Goal: Task Accomplishment & Management: Complete application form

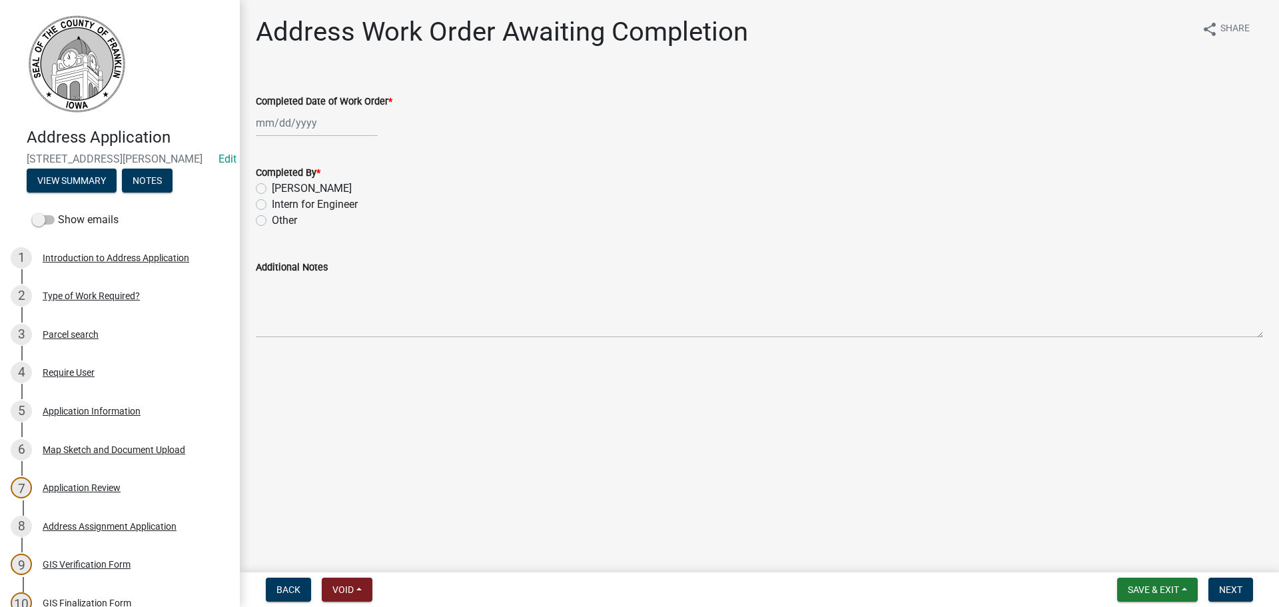
click at [277, 130] on div at bounding box center [317, 122] width 122 height 27
select select "8"
select select "2025"
click at [359, 251] on div "22" at bounding box center [354, 257] width 21 height 21
type input "[DATE]"
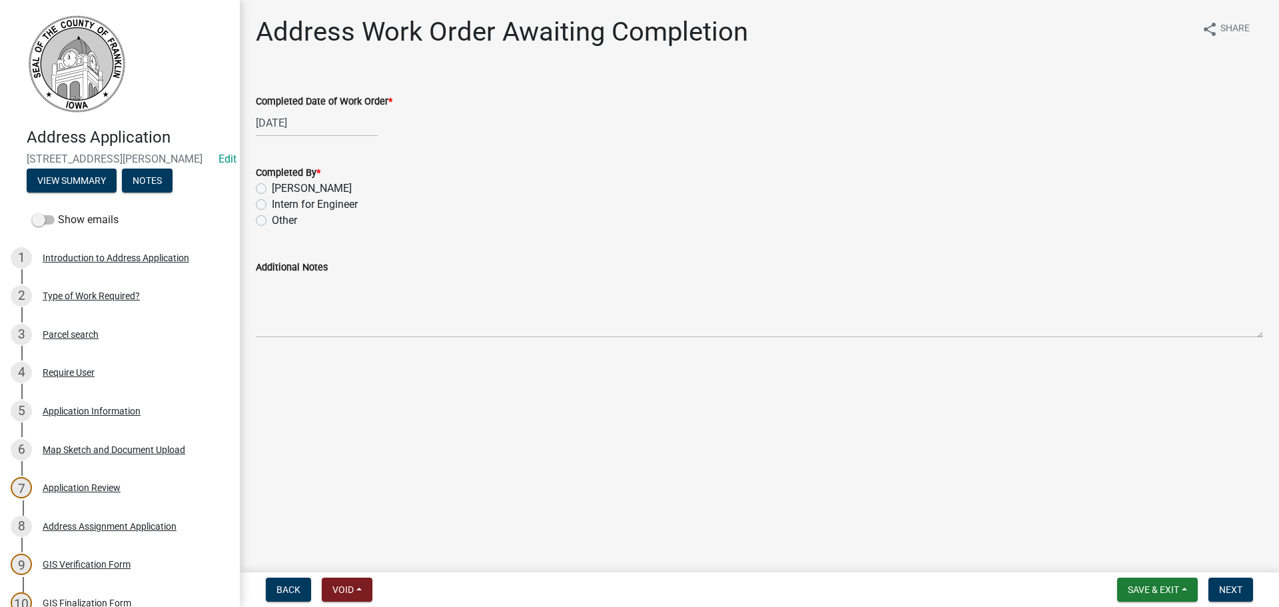
click at [272, 185] on label "[PERSON_NAME]" at bounding box center [312, 188] width 80 height 16
click at [272, 185] on input "[PERSON_NAME]" at bounding box center [276, 184] width 9 height 9
radio input "true"
click at [1229, 589] on span "Next" at bounding box center [1230, 589] width 23 height 11
click at [296, 128] on div at bounding box center [317, 122] width 122 height 27
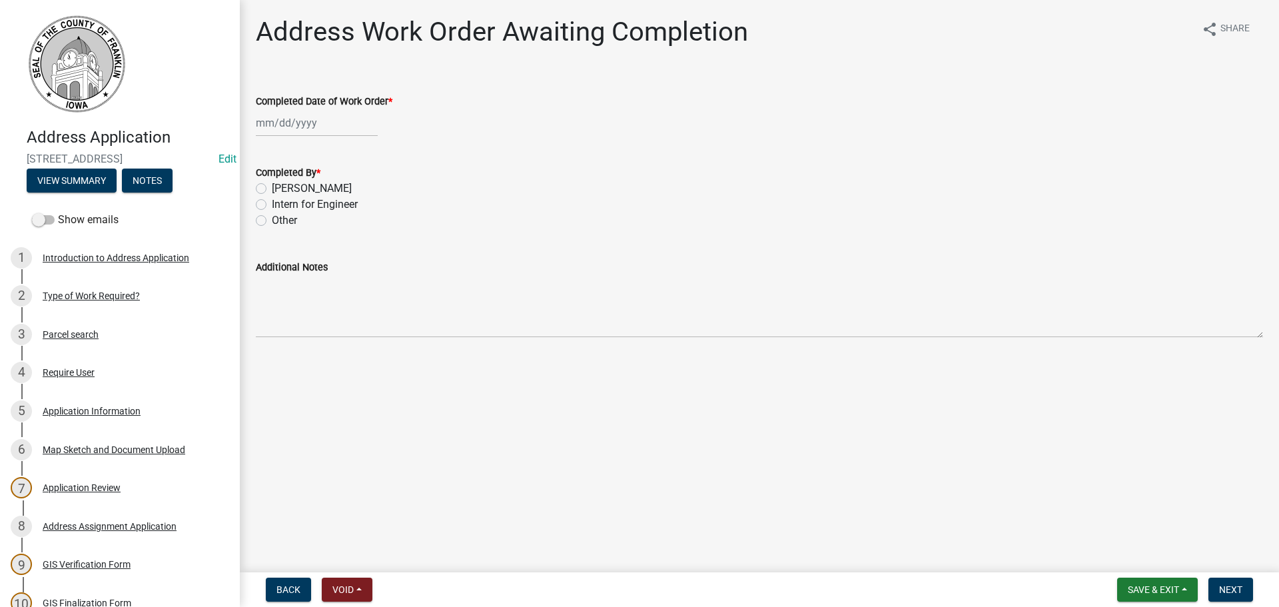
select select "8"
select select "2025"
click at [356, 253] on div "22" at bounding box center [354, 257] width 21 height 21
type input "[DATE]"
click at [272, 189] on label "[PERSON_NAME]" at bounding box center [312, 188] width 80 height 16
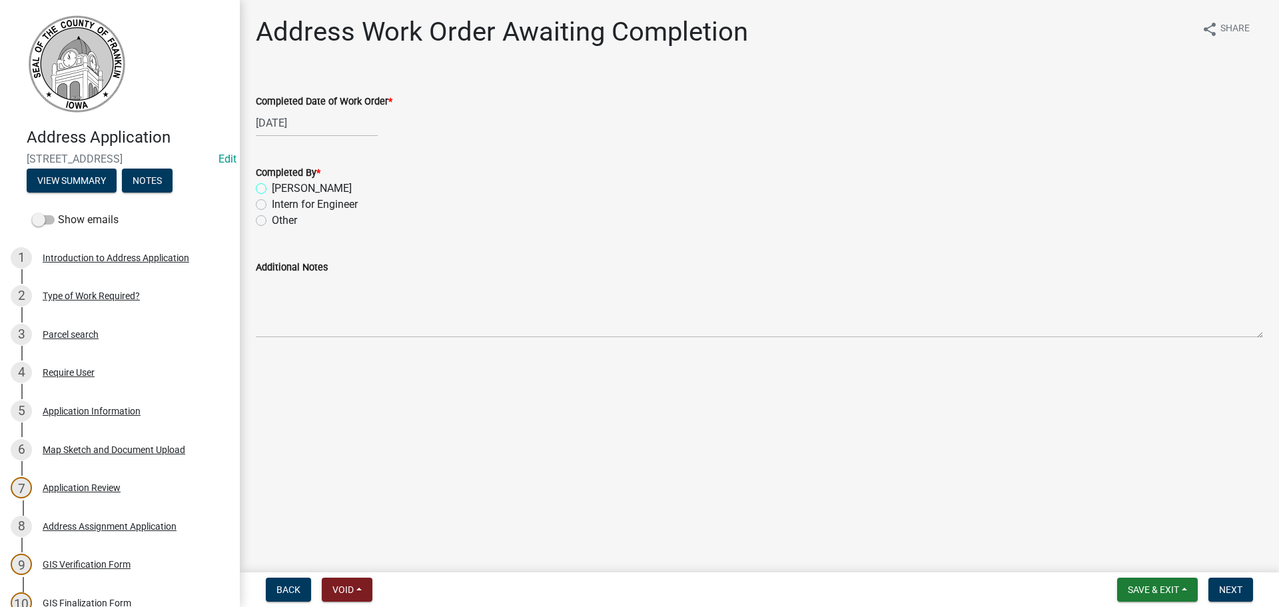
click at [272, 189] on input "[PERSON_NAME]" at bounding box center [276, 184] width 9 height 9
radio input "true"
click at [1230, 587] on span "Next" at bounding box center [1230, 589] width 23 height 11
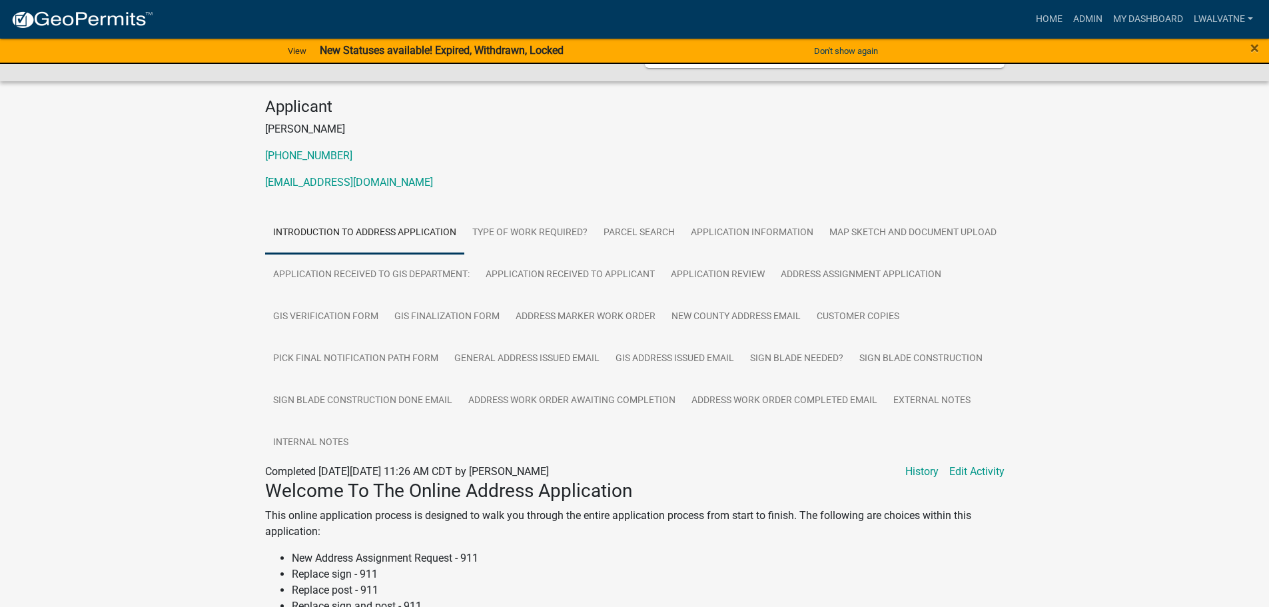
scroll to position [364, 0]
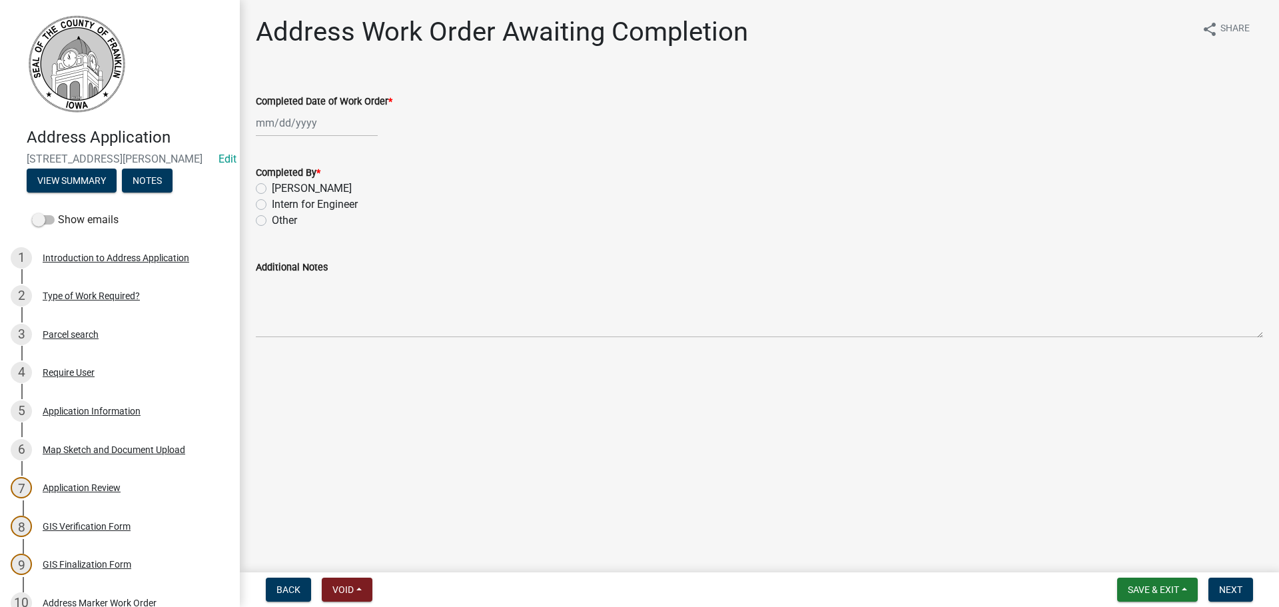
click at [272, 190] on label "[PERSON_NAME]" at bounding box center [312, 188] width 80 height 16
click at [272, 189] on input "[PERSON_NAME]" at bounding box center [276, 184] width 9 height 9
radio input "true"
click at [271, 125] on div at bounding box center [317, 122] width 122 height 27
select select "8"
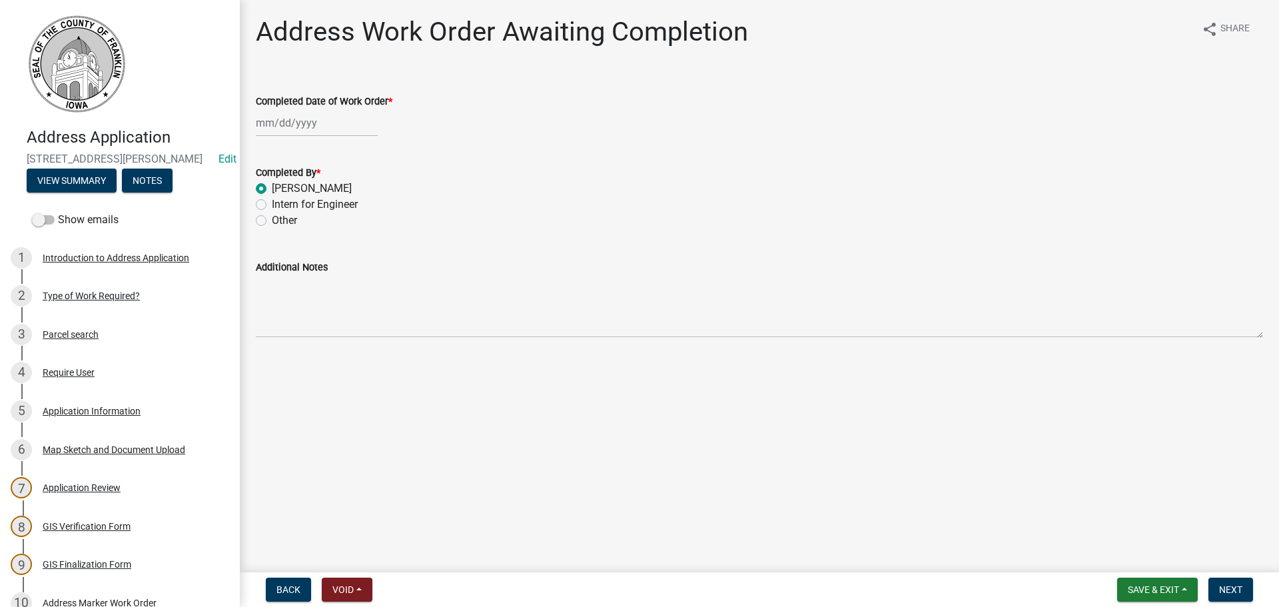
select select "2025"
click at [355, 261] on div "22" at bounding box center [354, 257] width 21 height 21
type input "[DATE]"
click at [1225, 591] on span "Next" at bounding box center [1230, 589] width 23 height 11
